Goal: Complete application form

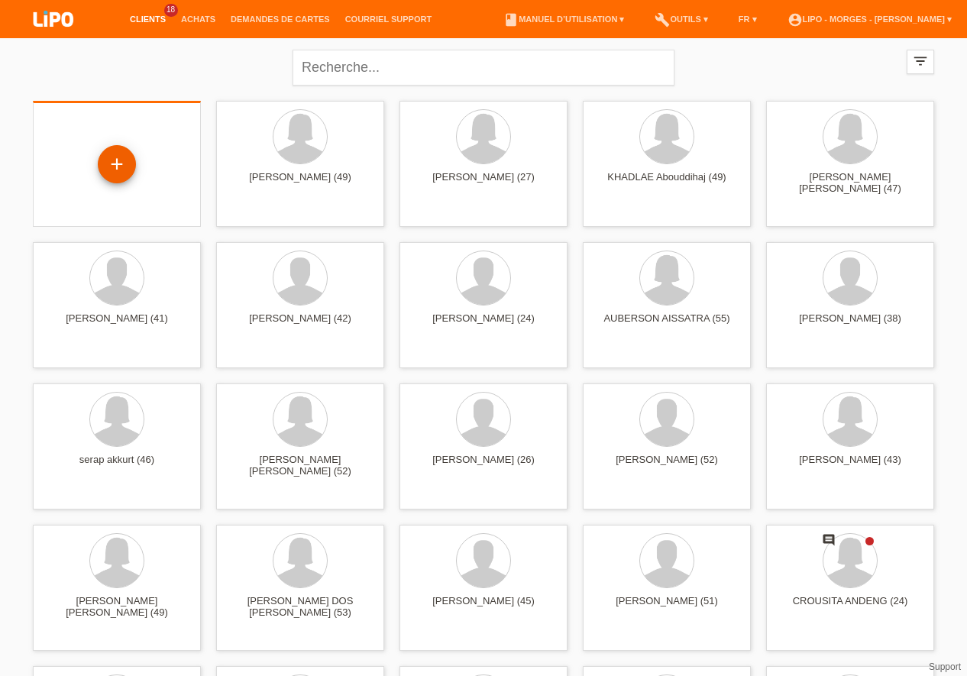
click at [118, 158] on div "+" at bounding box center [117, 164] width 38 height 38
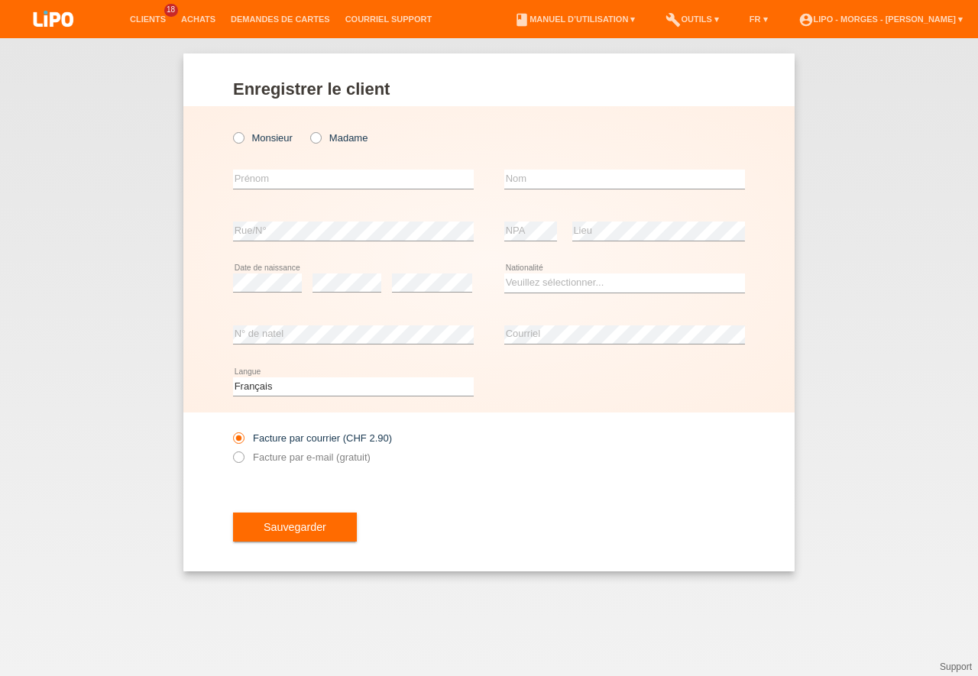
drag, startPoint x: 242, startPoint y: 134, endPoint x: 240, endPoint y: 185, distance: 50.5
click at [235, 134] on input "Monsieur" at bounding box center [238, 137] width 10 height 10
radio input "true"
click at [243, 180] on input "text" at bounding box center [353, 179] width 241 height 19
type input "a"
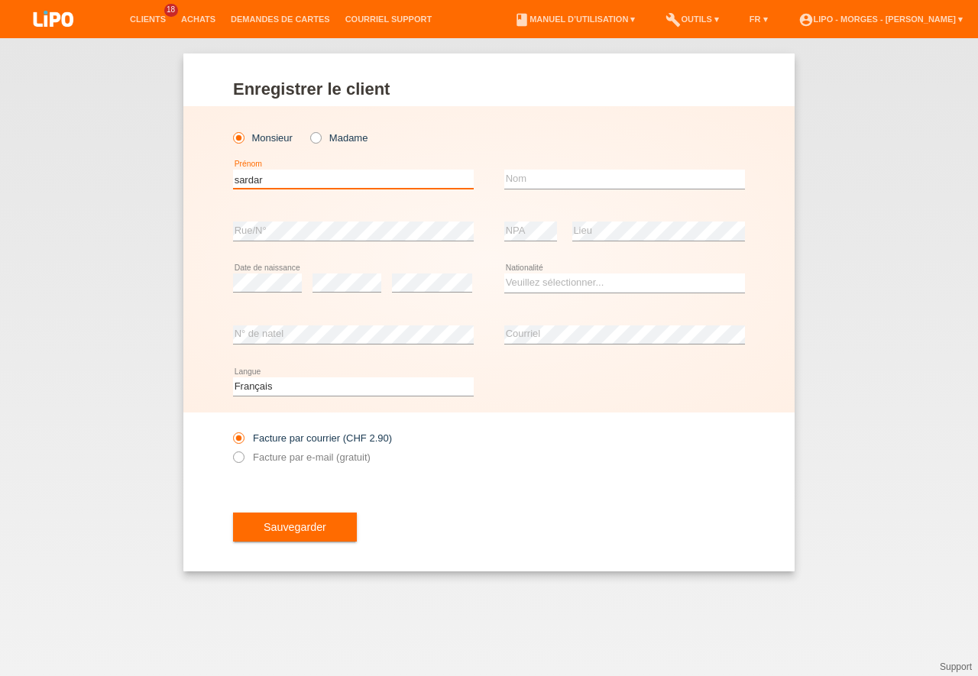
type input "sardar"
drag, startPoint x: 532, startPoint y: 182, endPoint x: 516, endPoint y: 192, distance: 18.9
click at [530, 183] on input "text" at bounding box center [624, 179] width 241 height 19
type input "ahmad"
click at [513, 218] on div "error NPA" at bounding box center [530, 231] width 53 height 52
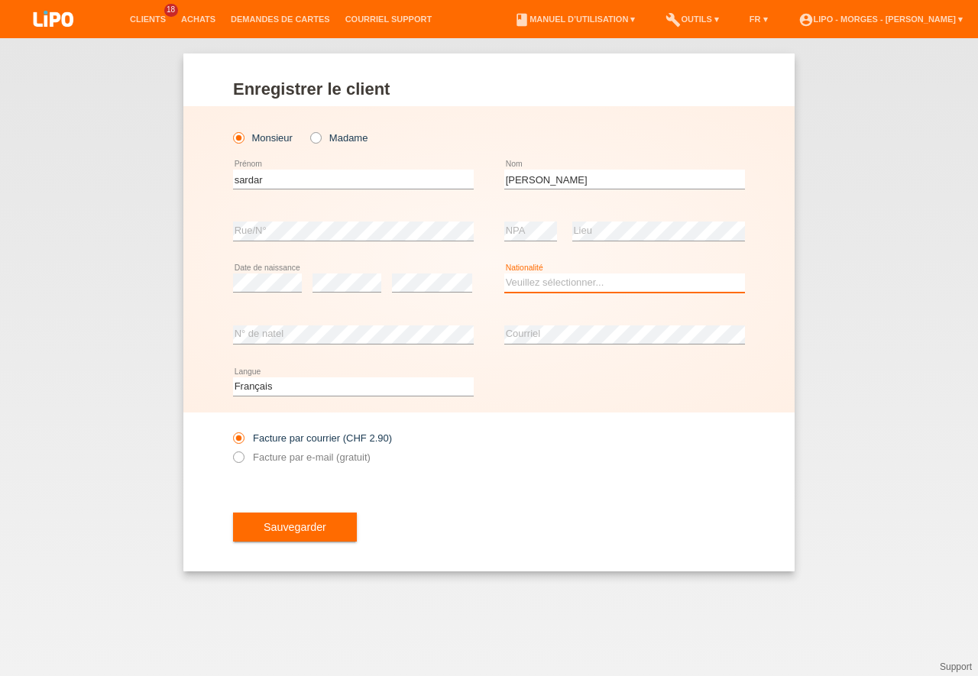
click at [504, 273] on select "Veuillez sélectionner... Suisse Allemagne Autriche Liechtenstein ------------ A…" at bounding box center [624, 282] width 241 height 18
select select "CH"
click at [0, 0] on option "Suisse" at bounding box center [0, 0] width 0 height 0
click at [231, 449] on icon at bounding box center [231, 449] width 0 height 0
click at [239, 459] on input "Facture par e-mail (gratuit)" at bounding box center [238, 460] width 10 height 19
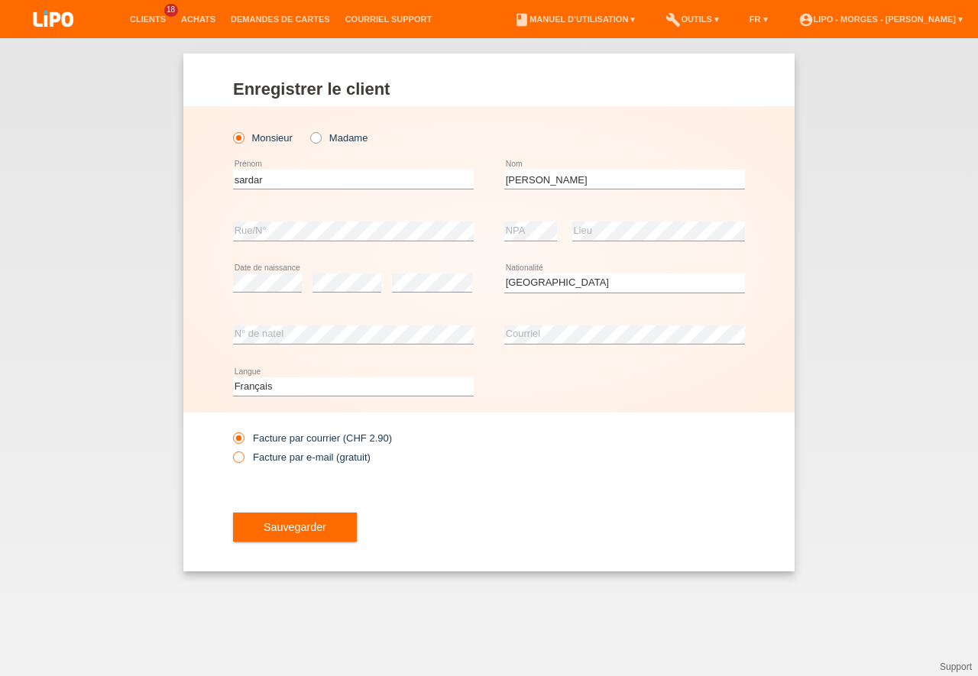
radio input "true"
click at [307, 523] on span "Sauvegarder" at bounding box center [295, 527] width 63 height 12
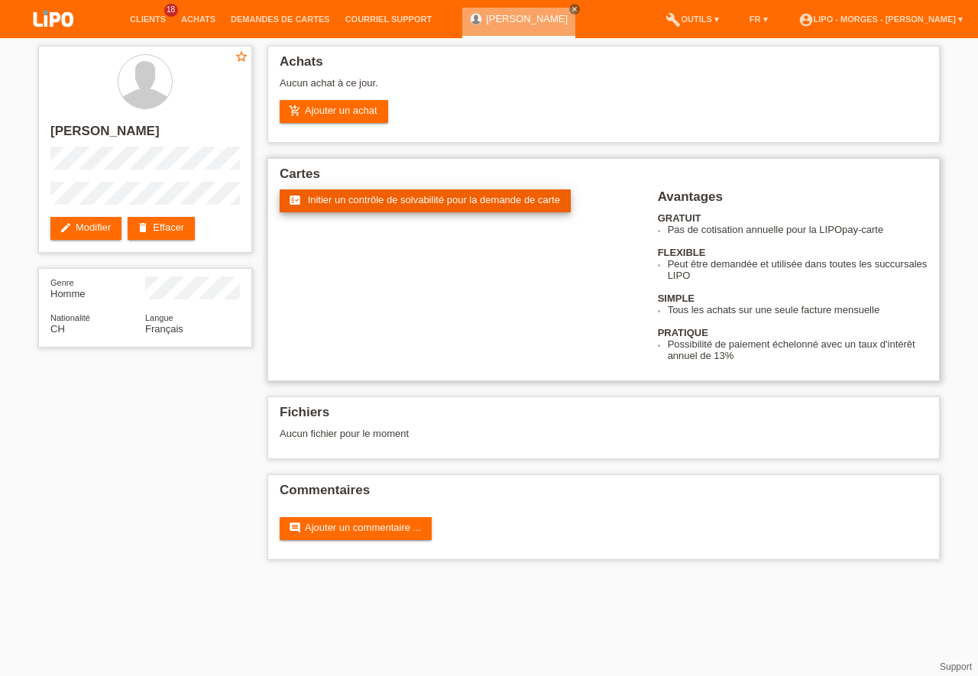
click at [422, 198] on span "Initier un contrôle de solvabilité pour la demande de carte" at bounding box center [434, 199] width 252 height 11
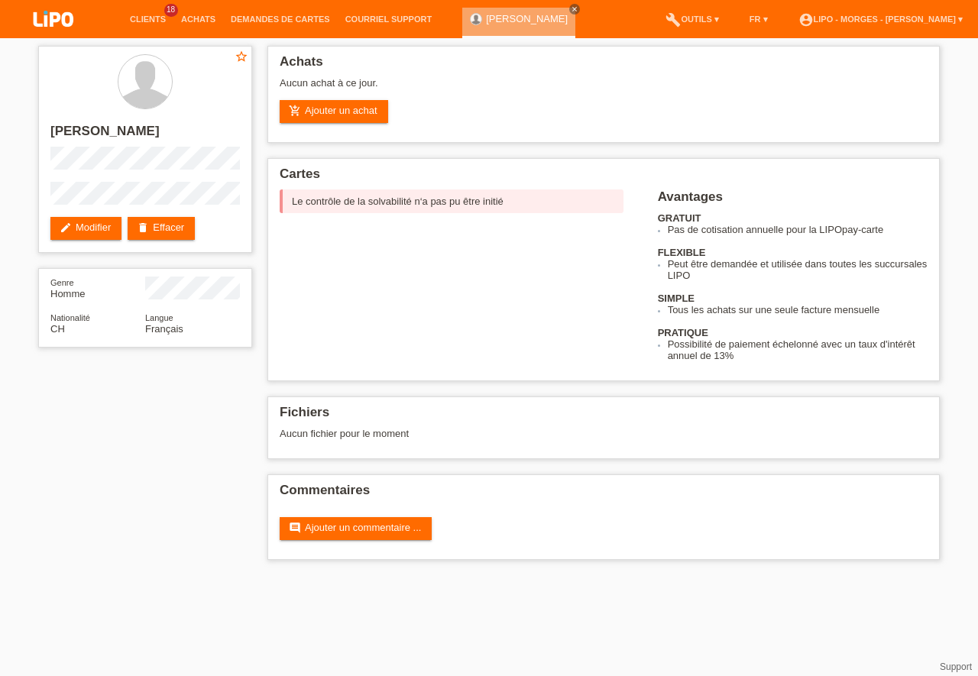
click at [977, 437] on div "star_border sardar ahmad edit Modifier delete Effacer Genre Homme Nationalité C…" at bounding box center [489, 306] width 978 height 537
click at [175, 223] on link "delete Effacer" at bounding box center [161, 228] width 67 height 23
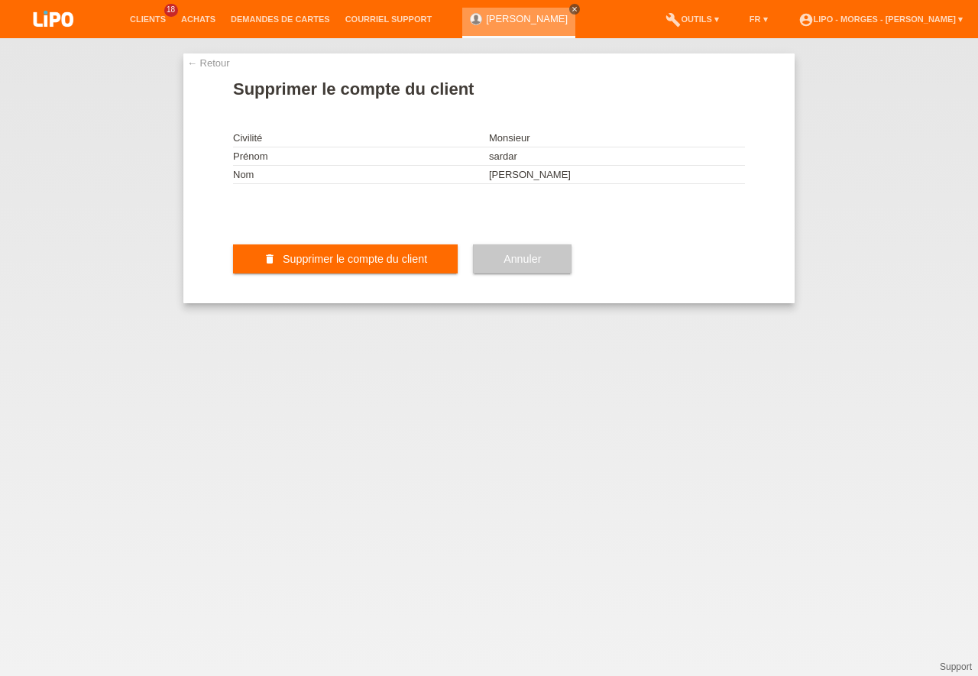
click at [571, 9] on icon "close" at bounding box center [575, 9] width 8 height 8
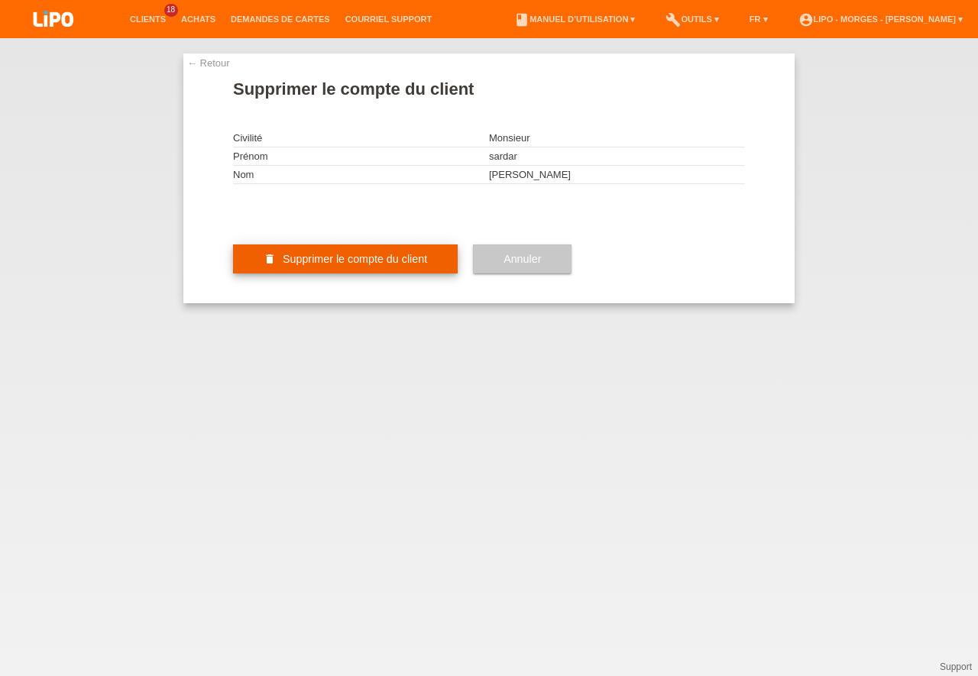
click at [277, 273] on button "delete Supprimer le compte du client" at bounding box center [345, 258] width 225 height 29
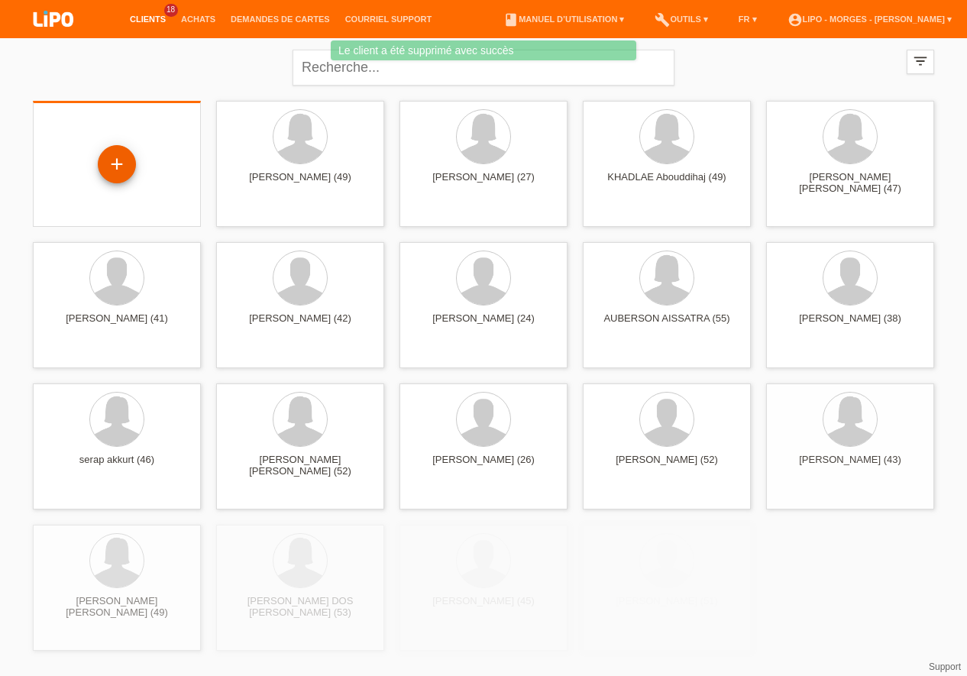
click at [123, 166] on div "+" at bounding box center [117, 164] width 38 height 38
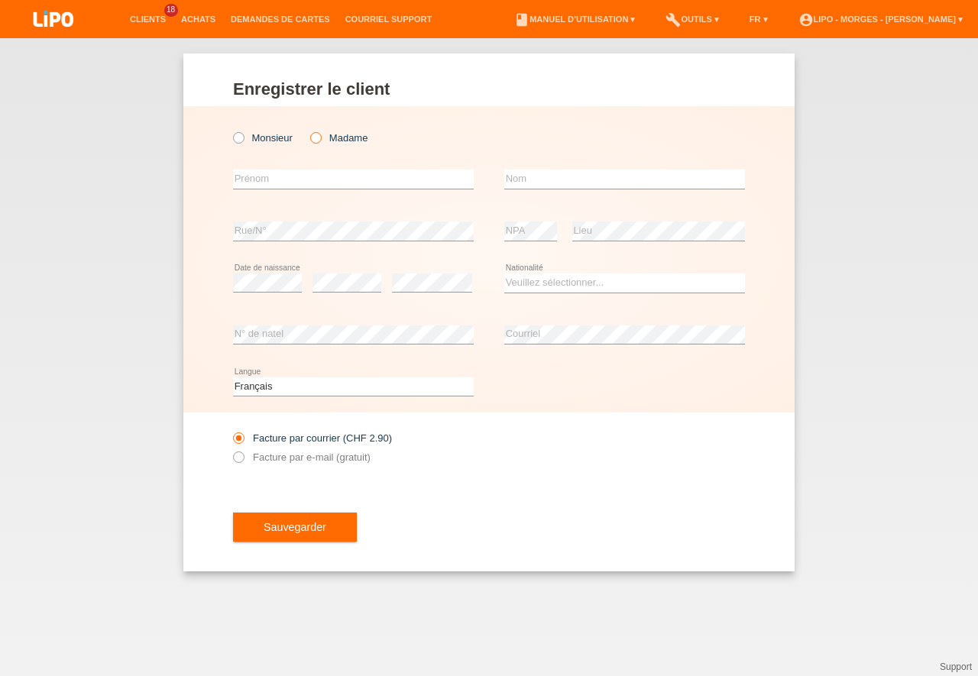
click at [320, 134] on input "Madame" at bounding box center [315, 137] width 10 height 10
radio input "true"
click at [245, 176] on input "text" at bounding box center [353, 179] width 241 height 19
type input "a"
type input "d"
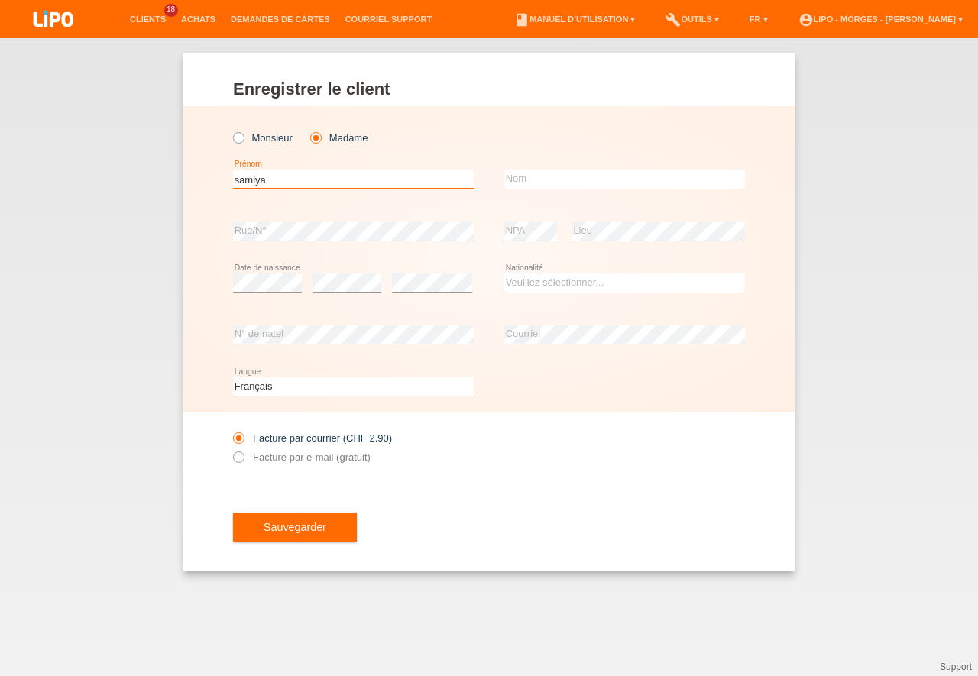
type input "samiya"
click at [534, 176] on input "text" at bounding box center [624, 179] width 241 height 19
type input "a"
type input "said"
click at [504, 273] on select "Veuillez sélectionner... [GEOGRAPHIC_DATA] [GEOGRAPHIC_DATA] [GEOGRAPHIC_DATA] …" at bounding box center [624, 282] width 241 height 18
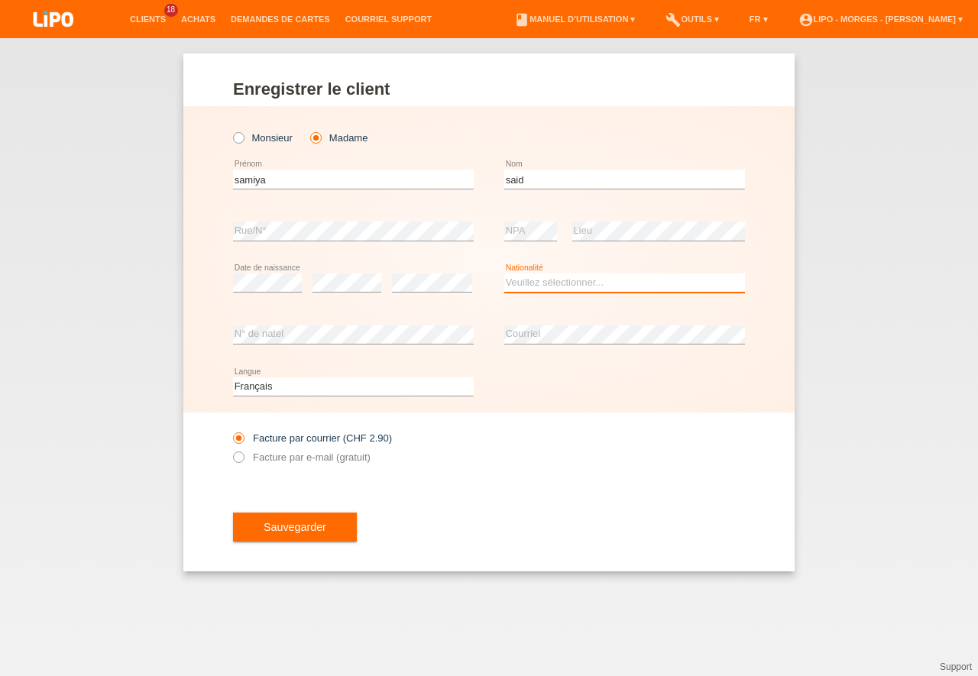
select select "CH"
click at [0, 0] on option "[GEOGRAPHIC_DATA]" at bounding box center [0, 0] width 0 height 0
click at [231, 449] on icon at bounding box center [231, 449] width 0 height 0
click at [239, 461] on input "Facture par e-mail (gratuit)" at bounding box center [238, 460] width 10 height 19
radio input "true"
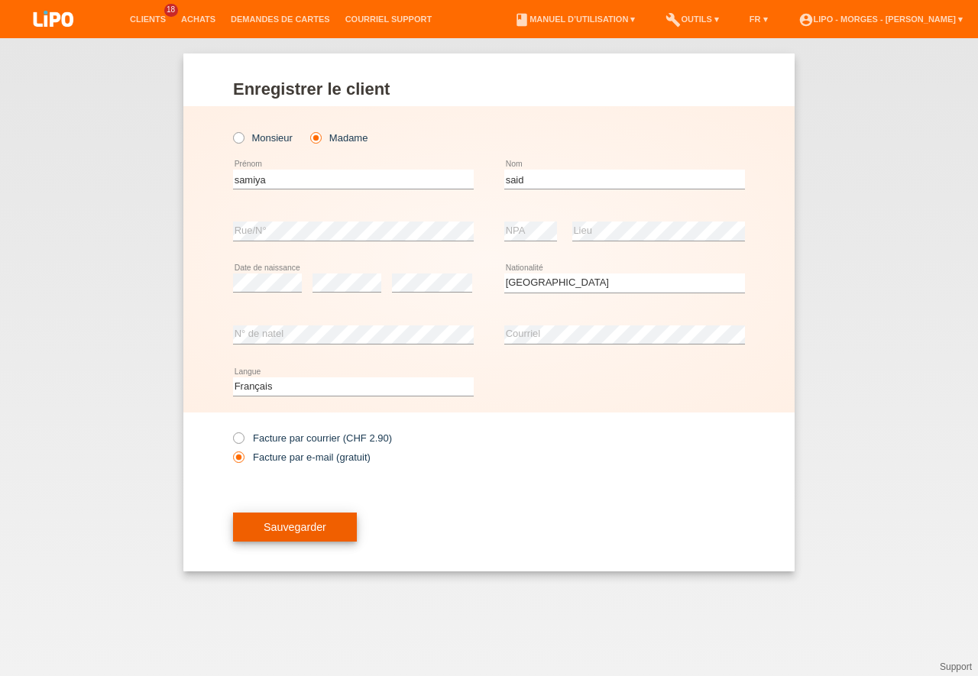
click at [303, 521] on button "Sauvegarder" at bounding box center [295, 527] width 124 height 29
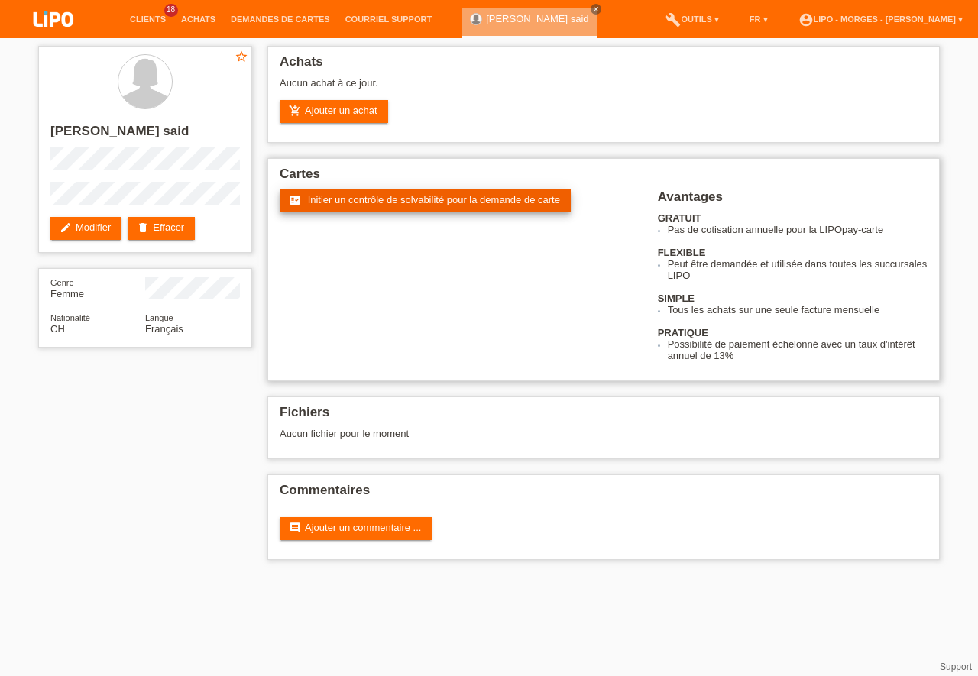
click at [389, 200] on span "Initier un contrôle de solvabilité pour la demande de carte" at bounding box center [434, 199] width 252 height 11
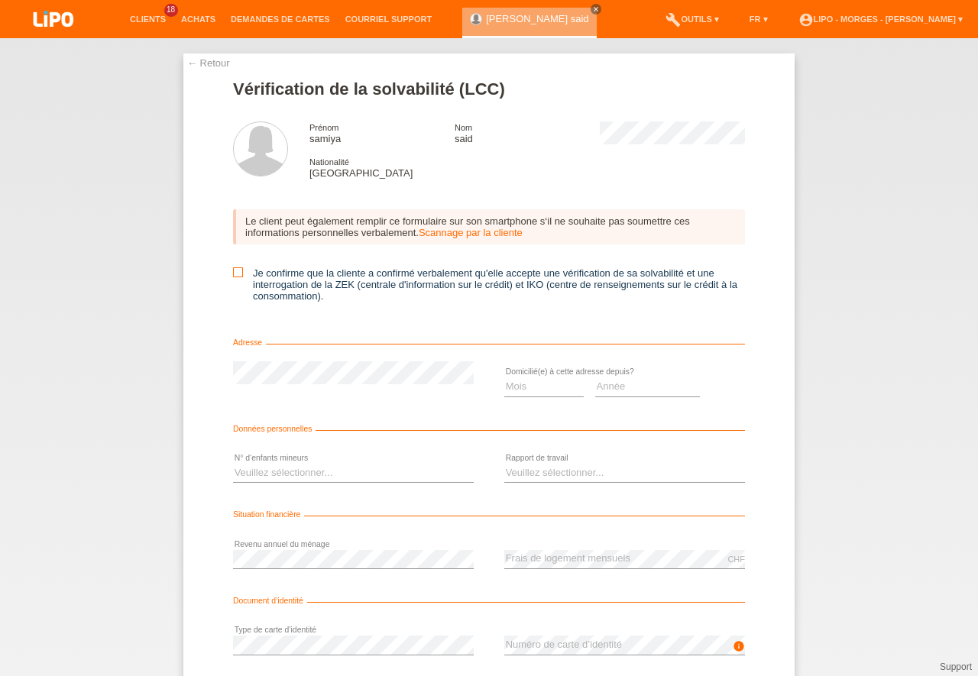
click at [238, 269] on input "Je confirme que la cliente a confirmé verbalement qu'elle accepte une vérificat…" at bounding box center [238, 272] width 10 height 10
checkbox input "true"
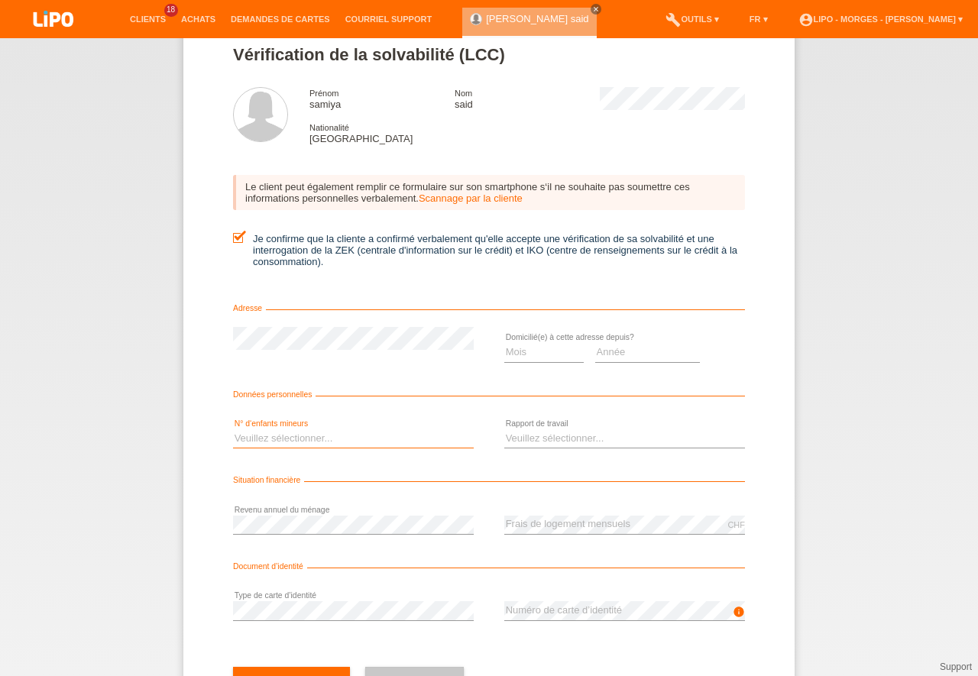
click at [233, 429] on select "Veuillez sélectionner... 0 1 2 3 4 5 6 7 8 9" at bounding box center [353, 438] width 241 height 18
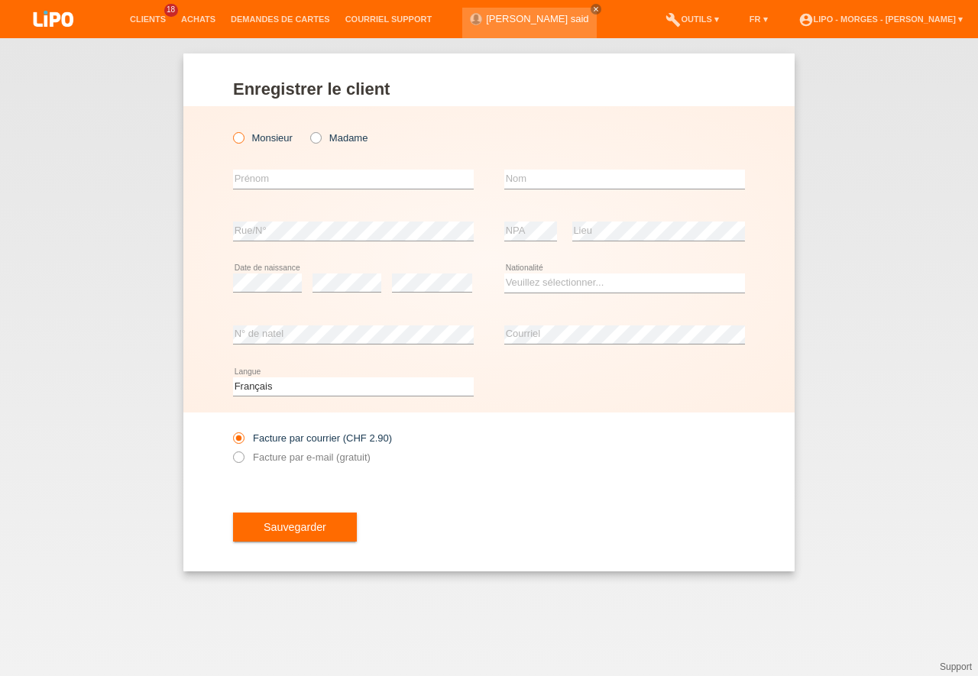
click at [243, 135] on input "Monsieur" at bounding box center [238, 137] width 10 height 10
radio input "true"
drag, startPoint x: 257, startPoint y: 175, endPoint x: 348, endPoint y: 174, distance: 91.7
click at [259, 174] on input "text" at bounding box center [353, 179] width 241 height 19
type input "[PERSON_NAME]"
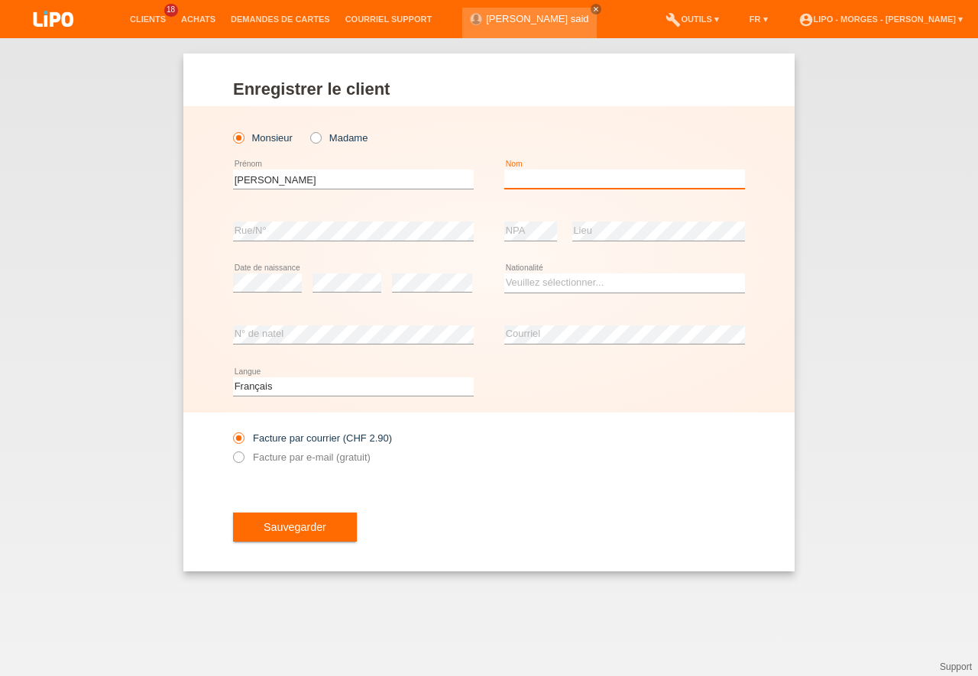
drag, startPoint x: 530, startPoint y: 179, endPoint x: 527, endPoint y: 156, distance: 23.1
click at [528, 180] on input "text" at bounding box center [624, 179] width 241 height 19
type input "BABO"
click at [504, 273] on select "Veuillez sélectionner... Suisse Allemagne Autriche Liechtenstein ------------ A…" at bounding box center [624, 282] width 241 height 18
select select "PT"
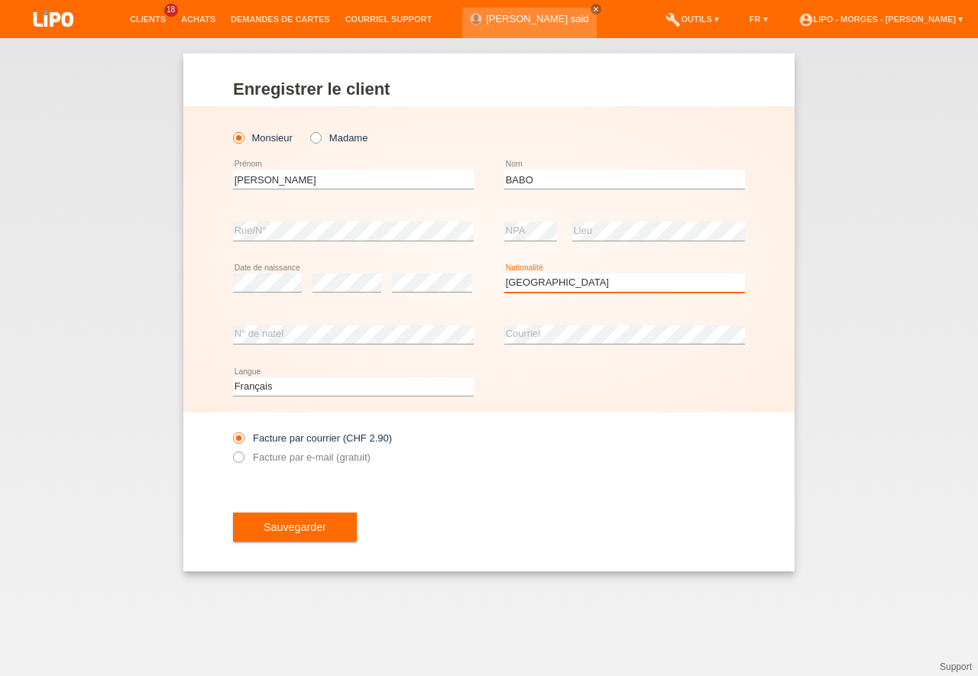
click at [0, 0] on option "[GEOGRAPHIC_DATA]" at bounding box center [0, 0] width 0 height 0
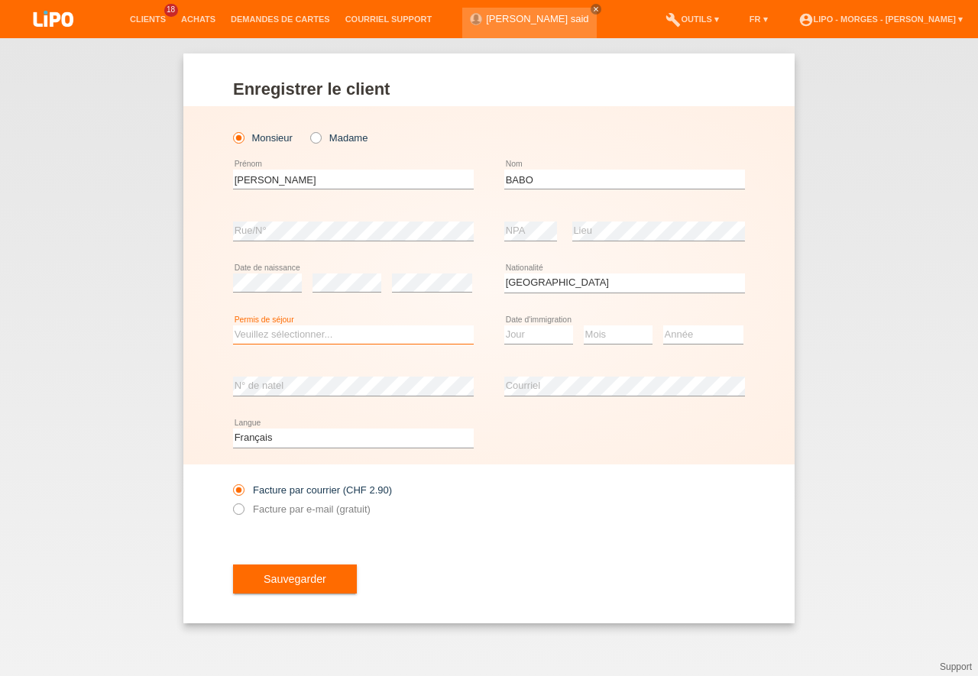
click at [233, 325] on select "Veuillez sélectionner... C B B - Statut de réfugié Autre" at bounding box center [353, 334] width 241 height 18
select select "B"
click at [0, 0] on option "B" at bounding box center [0, 0] width 0 height 0
click at [504, 325] on select "Jour 01 02 03 04 05 06 07 08 09 10 11" at bounding box center [538, 334] width 69 height 18
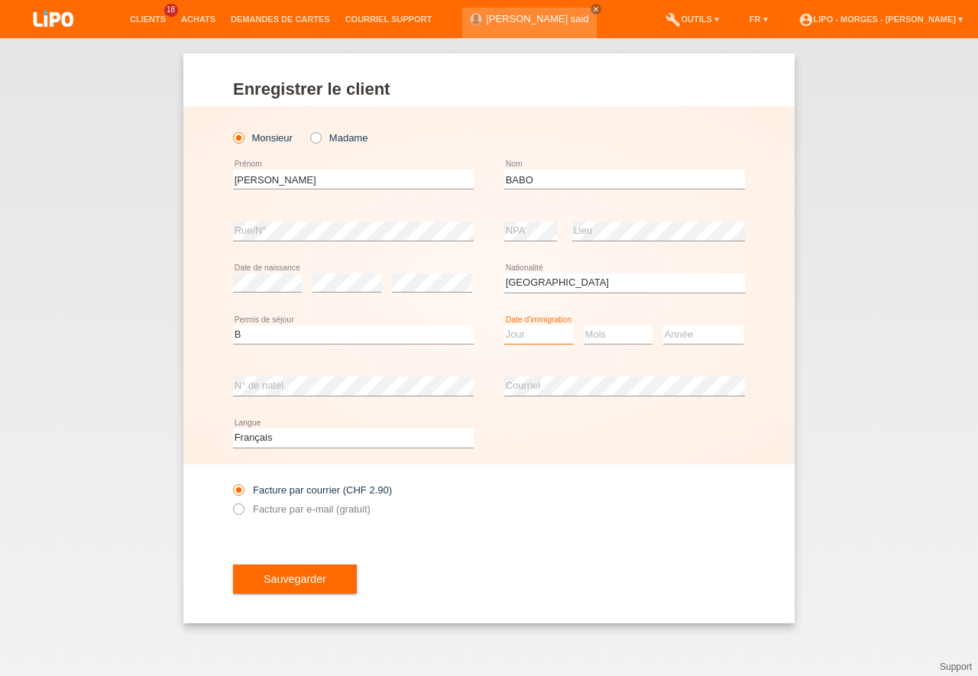
select select "18"
click at [0, 0] on option "18" at bounding box center [0, 0] width 0 height 0
click at [584, 325] on select "Mois 01 02 03 04 05 06 07 08 09 10 11" at bounding box center [618, 334] width 69 height 18
select select "06"
click at [0, 0] on option "06" at bounding box center [0, 0] width 0 height 0
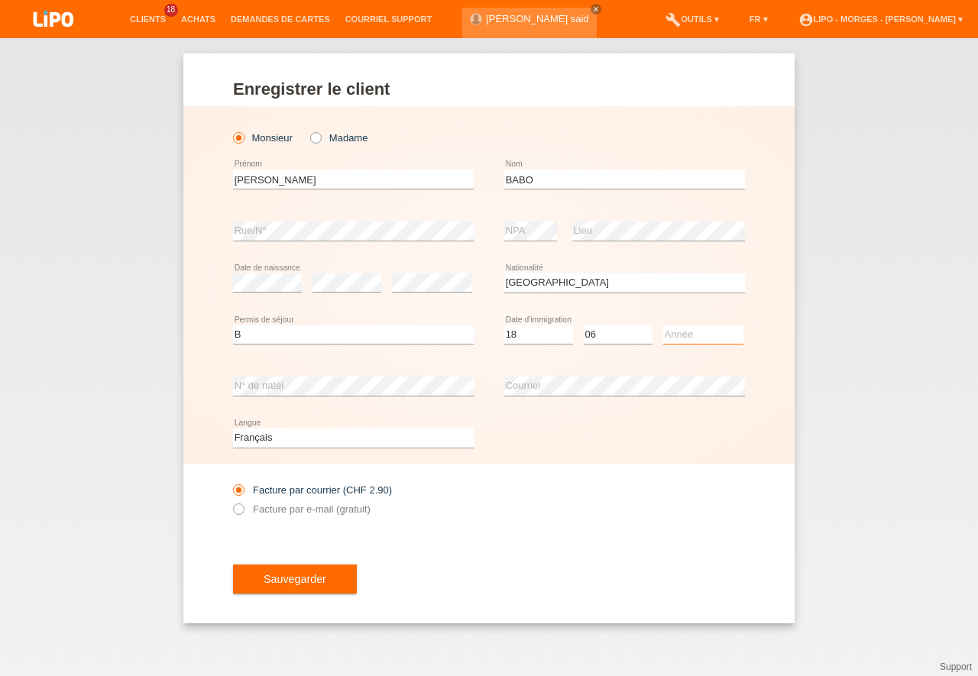
click at [663, 325] on select "Année 2025 2024 2023 2022 2021 2020 2019 2018 2017 2016 2015 2014 2013 2012 201…" at bounding box center [703, 334] width 80 height 18
select select "2016"
click at [0, 0] on option "2016" at bounding box center [0, 0] width 0 height 0
click at [231, 501] on icon at bounding box center [231, 501] width 0 height 0
click at [235, 510] on input "Facture par e-mail (gratuit)" at bounding box center [238, 512] width 10 height 19
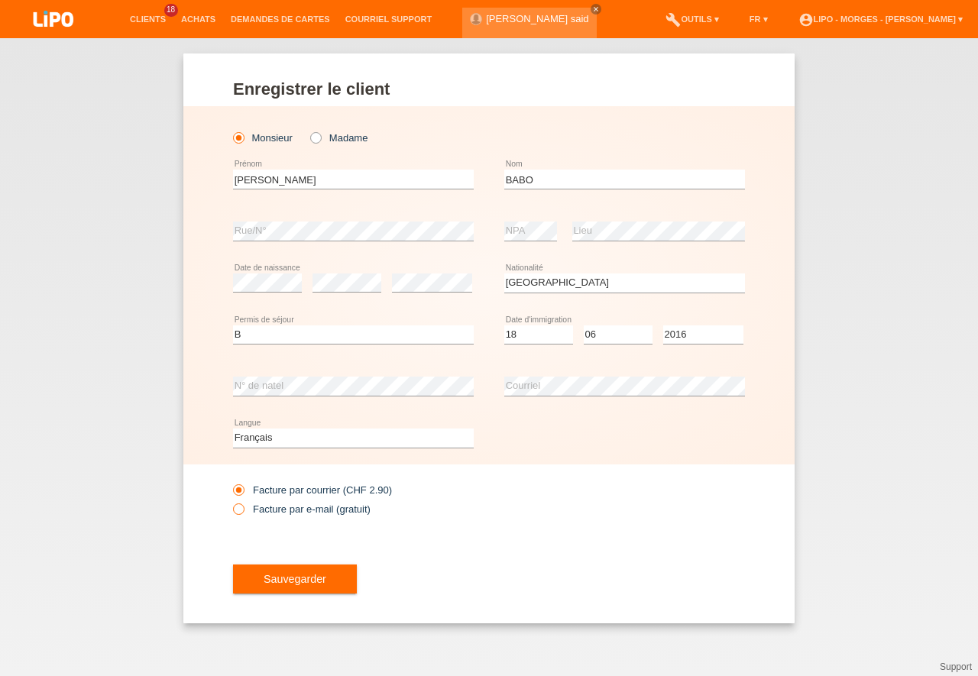
radio input "true"
click at [271, 577] on span "Sauvegarder" at bounding box center [295, 579] width 63 height 12
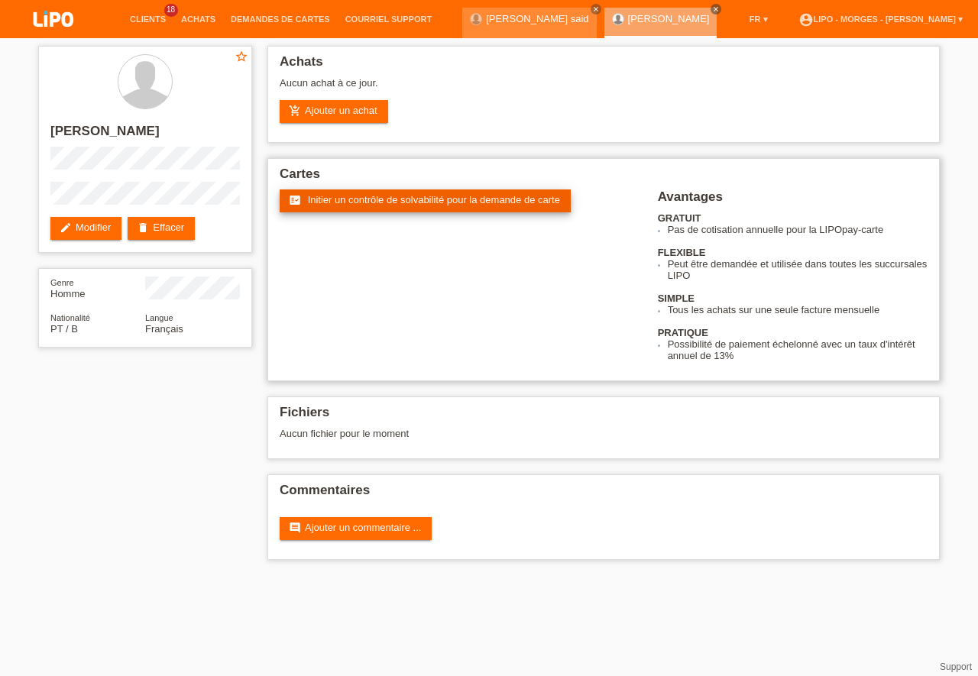
click at [364, 195] on span "Initier un contrôle de solvabilité pour la demande de carte" at bounding box center [434, 199] width 252 height 11
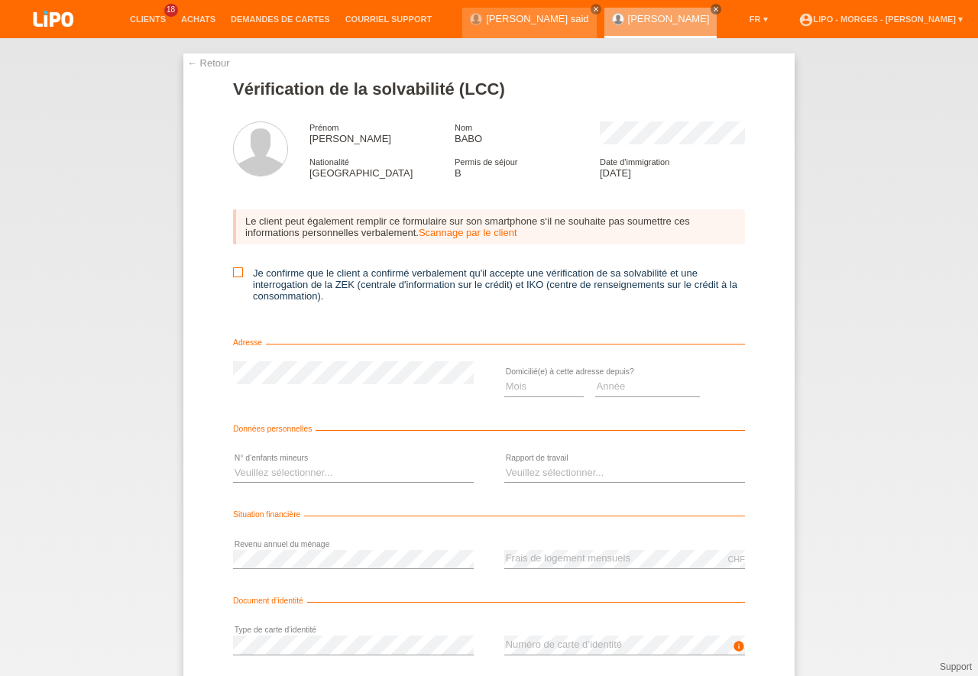
click at [233, 272] on icon at bounding box center [238, 272] width 10 height 10
click at [233, 272] on input "Je confirme que le client a confirmé verbalement qu'il accepte une vérification…" at bounding box center [238, 272] width 10 height 10
checkbox input "true"
click at [504, 377] on select "Mois 01 02 03 04 05 06 07 08 09 10" at bounding box center [543, 386] width 79 height 18
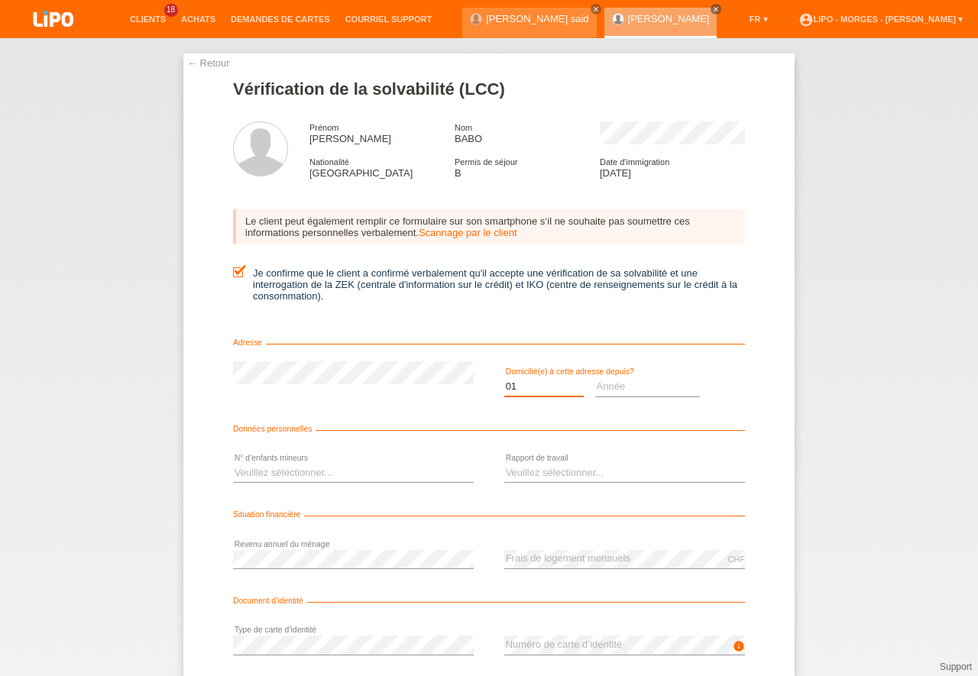
click at [0, 0] on option "01" at bounding box center [0, 0] width 0 height 0
click at [504, 377] on select "Mois 01 02 03 04 05 06 07 08 09 10" at bounding box center [543, 386] width 79 height 18
select select "09"
click at [0, 0] on option "09" at bounding box center [0, 0] width 0 height 0
click at [595, 377] on select "Année 2025 2024 2023 2022 2021 2020 2019 2018 2017 2016 2015 2014 2013 2012 201…" at bounding box center [647, 386] width 105 height 18
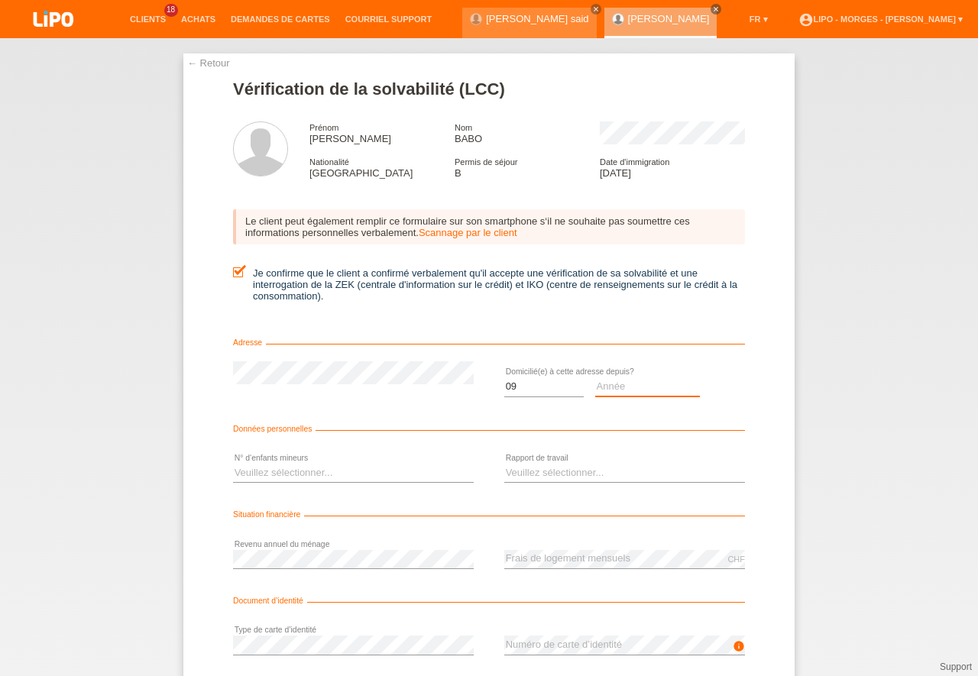
select select "2025"
click at [0, 0] on option "2025" at bounding box center [0, 0] width 0 height 0
click at [233, 464] on select "Veuillez sélectionner... 0 1 2 3 4 5 6 7 8 9" at bounding box center [353, 473] width 241 height 18
select select "0"
click at [0, 0] on option "0" at bounding box center [0, 0] width 0 height 0
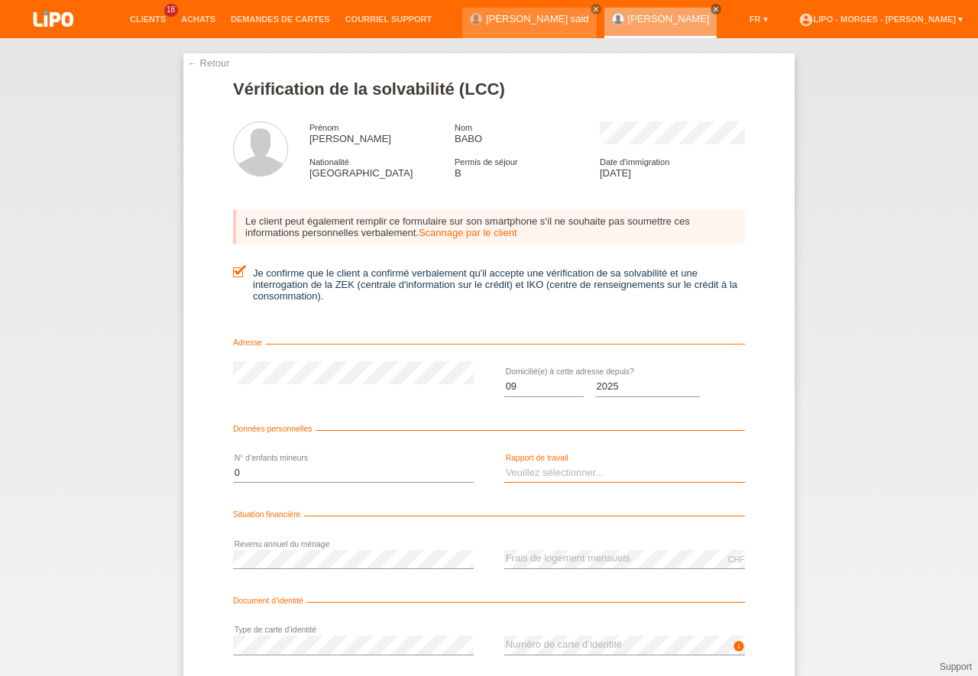
click at [504, 464] on select "Veuillez sélectionner... A durée indéterminée A durée déterminée Apprenti/étudi…" at bounding box center [624, 473] width 241 height 18
select select "UNLIMITED"
click at [0, 0] on option "A durée indéterminée" at bounding box center [0, 0] width 0 height 0
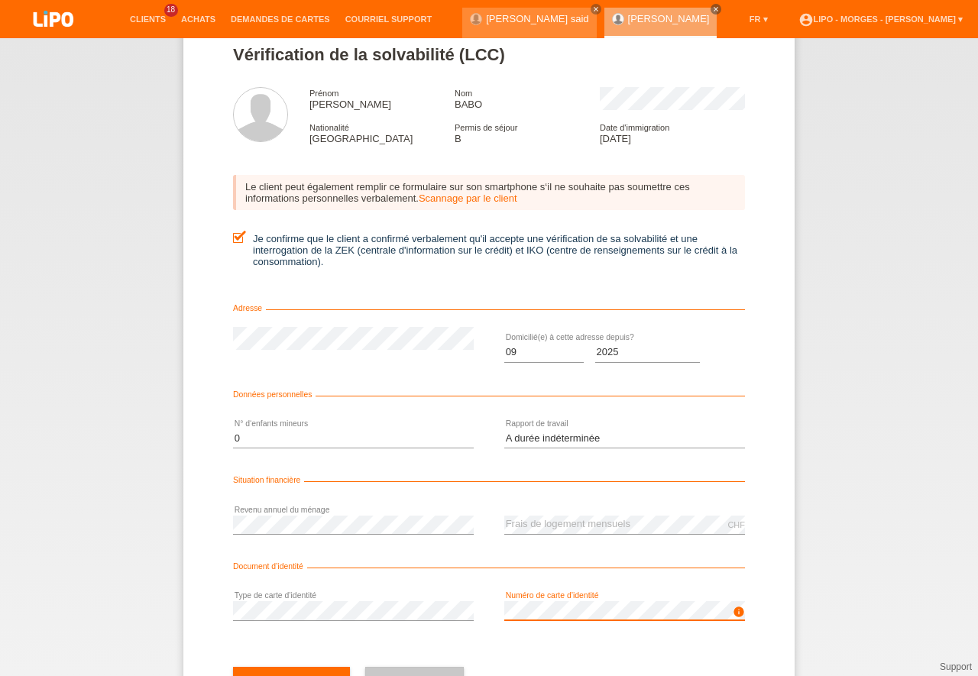
scroll to position [69, 0]
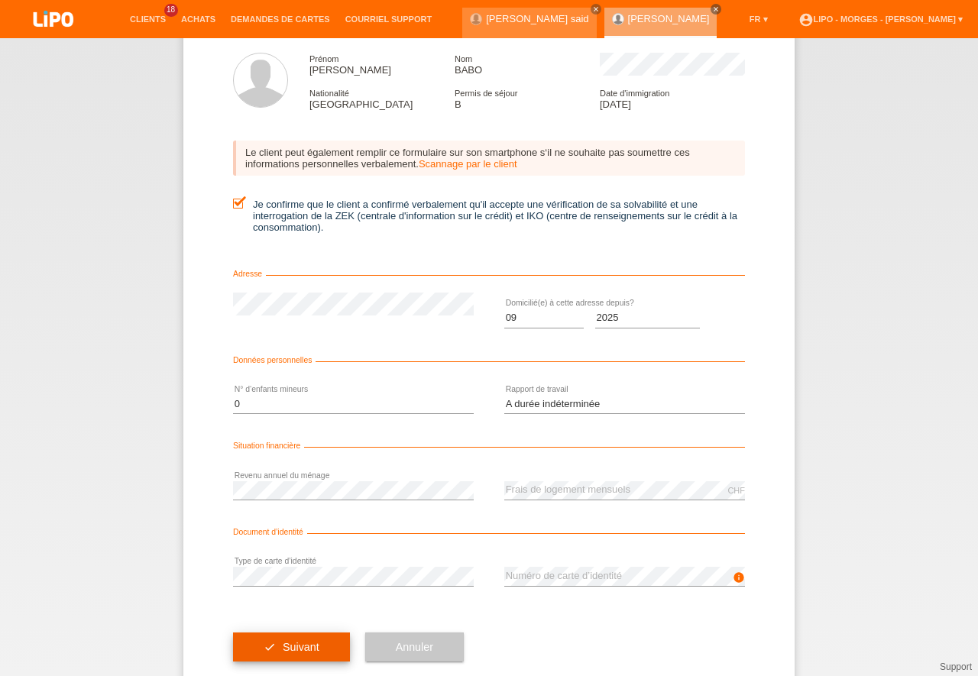
click at [316, 646] on button "check Suivant" at bounding box center [291, 647] width 117 height 29
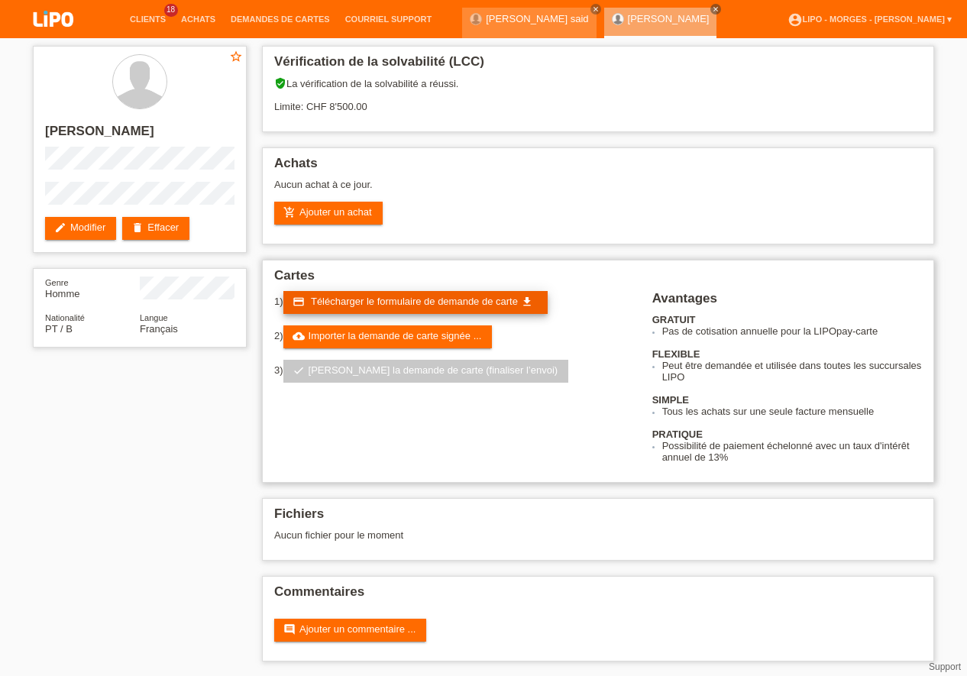
click at [415, 304] on span "Télécharger le formulaire de demande de carte" at bounding box center [414, 301] width 207 height 11
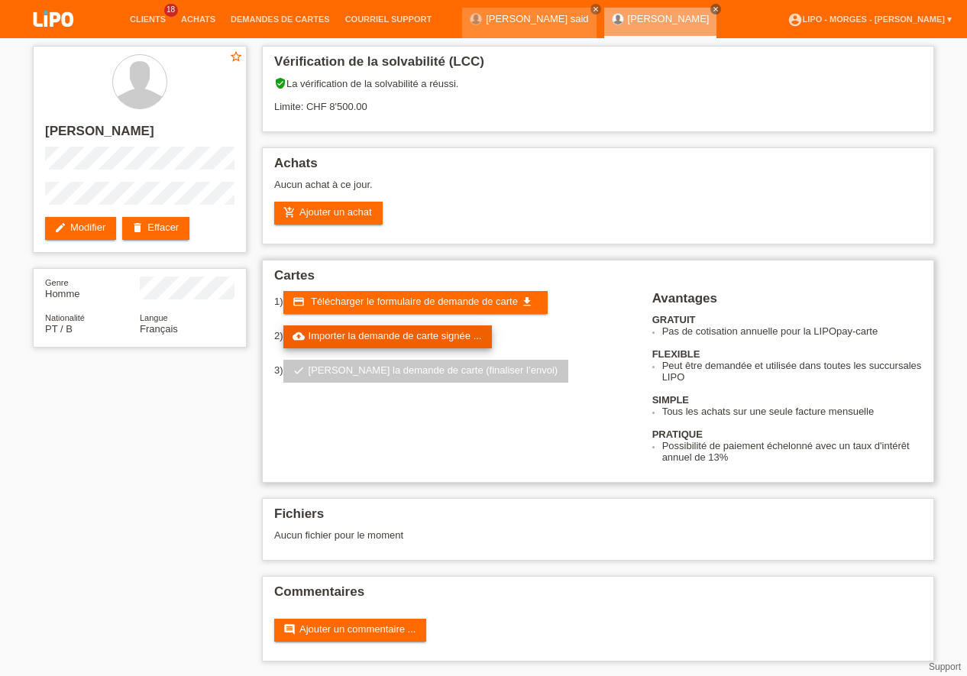
click at [418, 337] on link "cloud_upload Importer la demande de carte signée ..." at bounding box center [387, 336] width 209 height 23
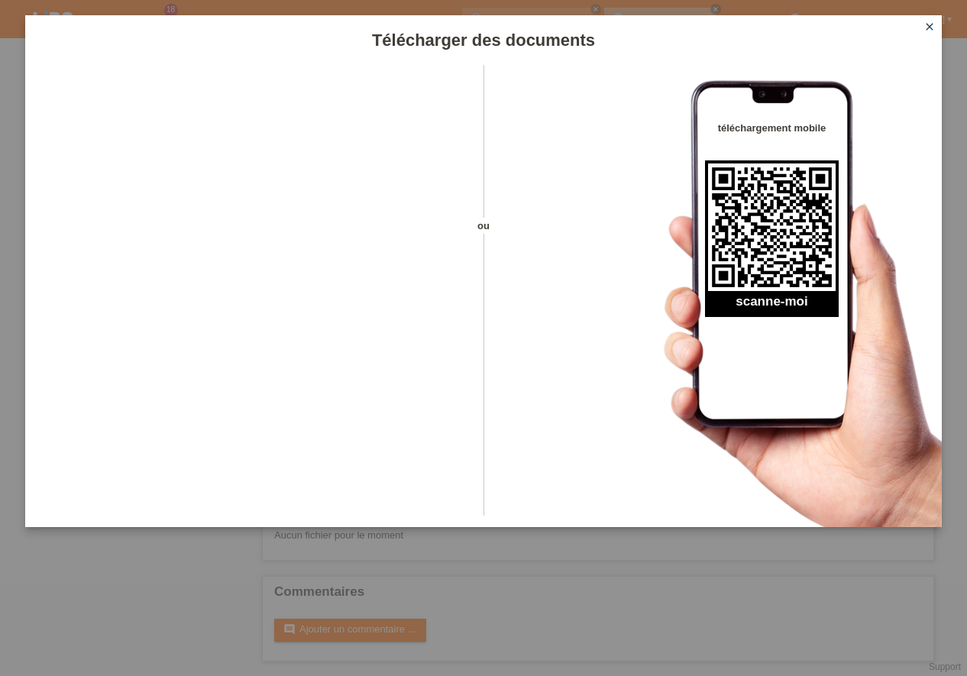
click at [933, 31] on icon "close" at bounding box center [930, 27] width 12 height 12
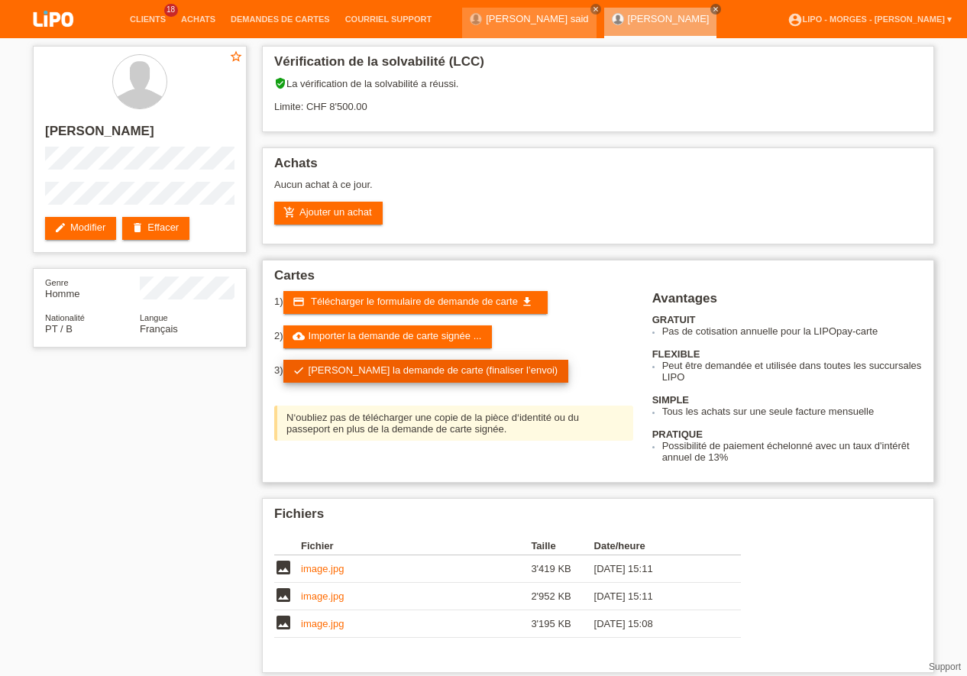
drag, startPoint x: 364, startPoint y: 371, endPoint x: 356, endPoint y: 373, distance: 7.8
click at [363, 371] on link "check Soumettre la demande de carte (finaliser l’envoi)" at bounding box center [426, 371] width 286 height 23
